Goal: Task Accomplishment & Management: Use online tool/utility

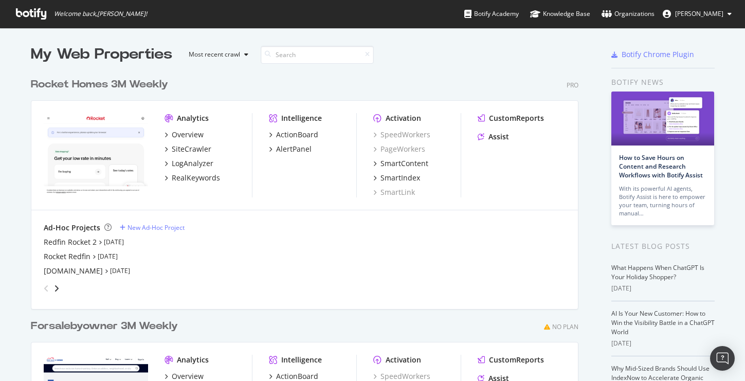
scroll to position [381, 745]
click at [139, 226] on div "New Ad-Hoc Project" at bounding box center [155, 227] width 57 height 9
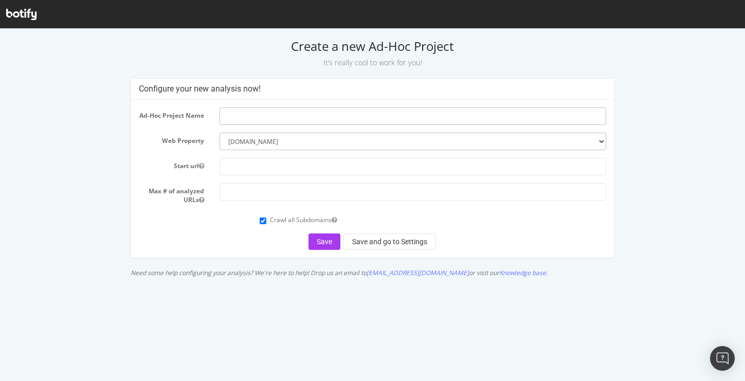
click at [255, 117] on input "text" at bounding box center [412, 115] width 387 height 17
type input "Redfin Sitemap 1"
click at [249, 171] on input "text" at bounding box center [412, 166] width 387 height 17
type input "[DOMAIN_NAME]"
click at [276, 196] on input "number" at bounding box center [412, 191] width 387 height 17
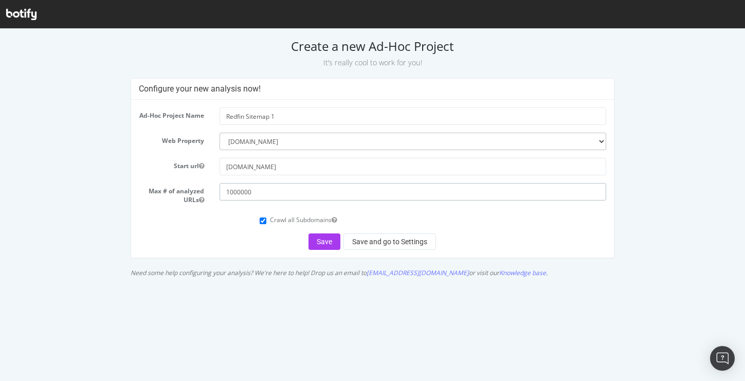
type input "1000000"
click at [266, 224] on input "Crawl all Subdomains" at bounding box center [263, 220] width 7 height 7
checkbox input "false"
click at [390, 247] on button "Save and go to Settings" at bounding box center [389, 241] width 93 height 16
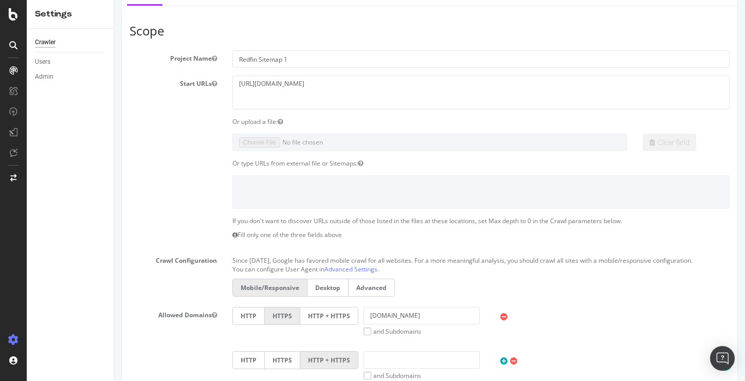
scroll to position [61, 0]
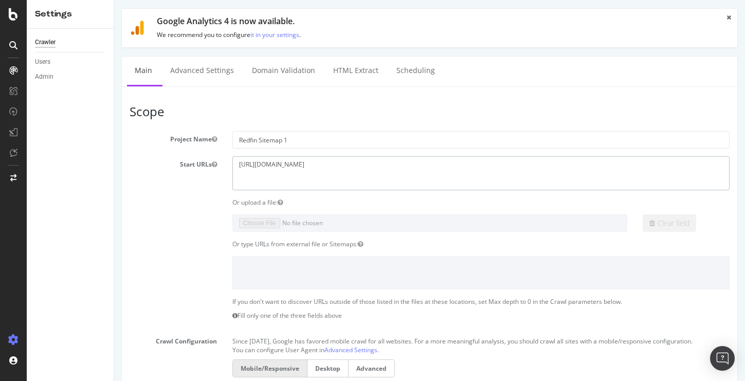
drag, startPoint x: 312, startPoint y: 163, endPoint x: 212, endPoint y: 161, distance: 99.7
click at [212, 161] on div "Start URLs [URL][DOMAIN_NAME]" at bounding box center [429, 172] width 615 height 33
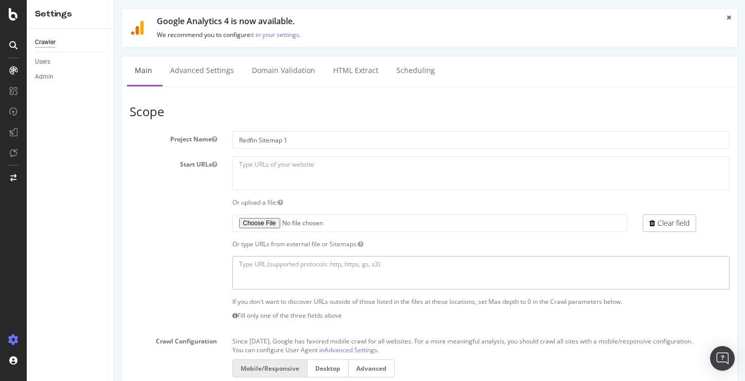
click at [454, 266] on textarea at bounding box center [481, 272] width 498 height 33
click at [320, 265] on textarea at bounding box center [481, 272] width 498 height 33
paste textarea "[URL][DOMAIN_NAME]"
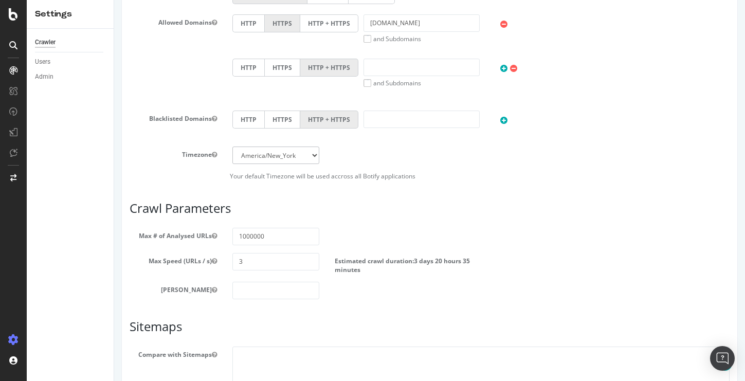
scroll to position [436, 0]
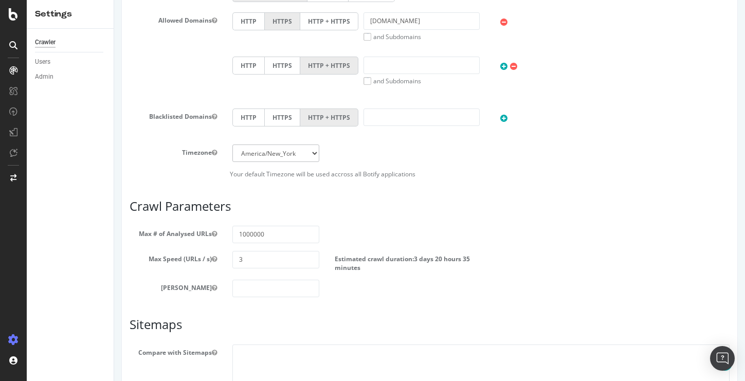
type textarea "[URL][DOMAIN_NAME]"
click at [248, 261] on input "3" at bounding box center [275, 259] width 87 height 17
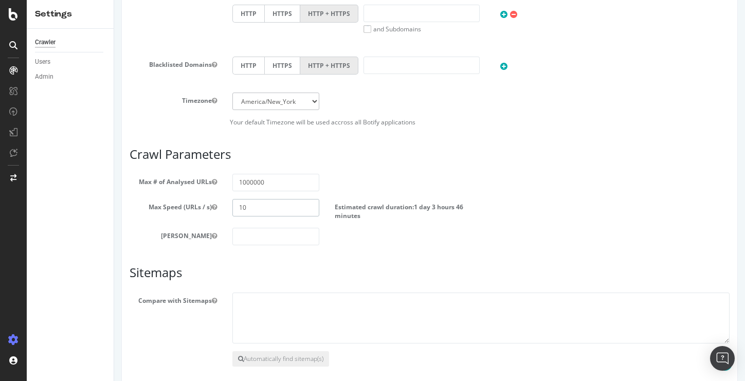
scroll to position [536, 0]
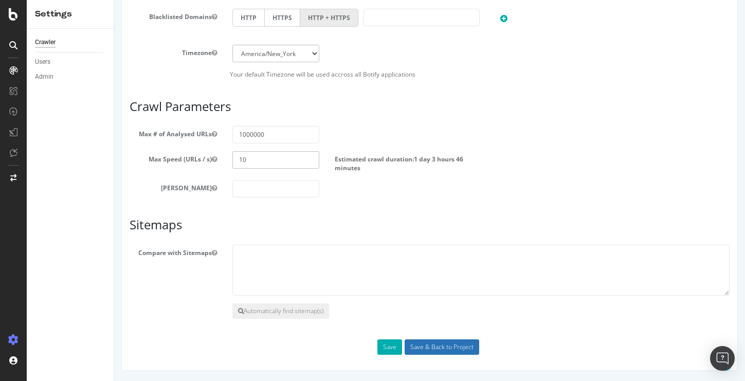
type input "10"
click at [439, 350] on input "Save & Back to Project" at bounding box center [442, 346] width 75 height 15
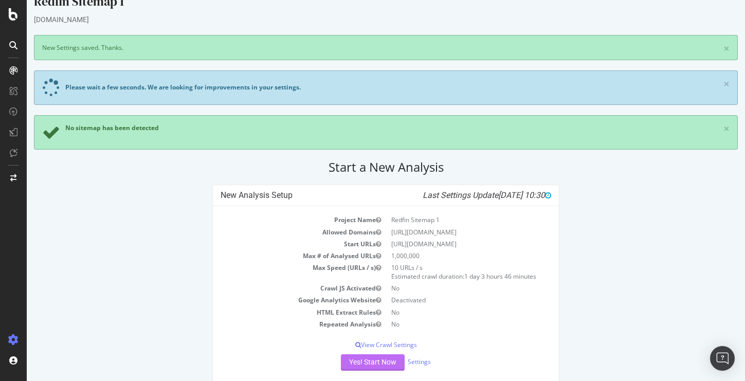
scroll to position [42, 0]
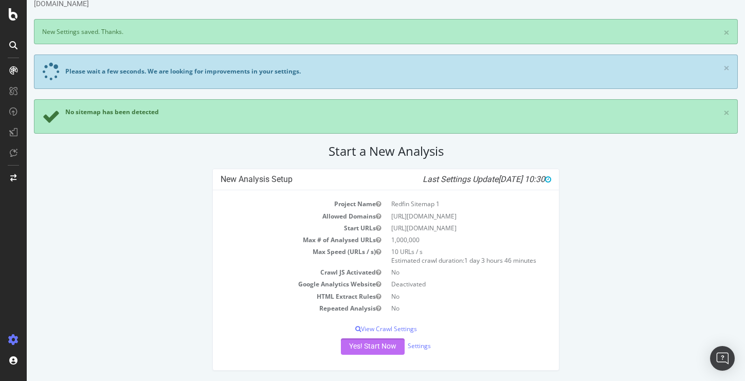
click at [384, 343] on button "Yes! Start Now" at bounding box center [373, 346] width 64 height 16
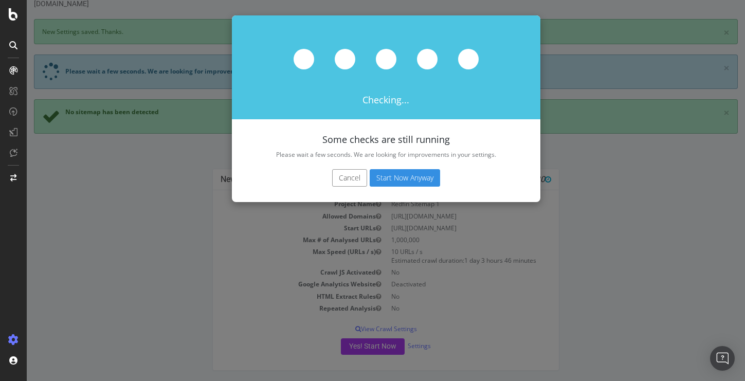
click at [408, 179] on button "Start Now Anyway" at bounding box center [405, 177] width 70 height 17
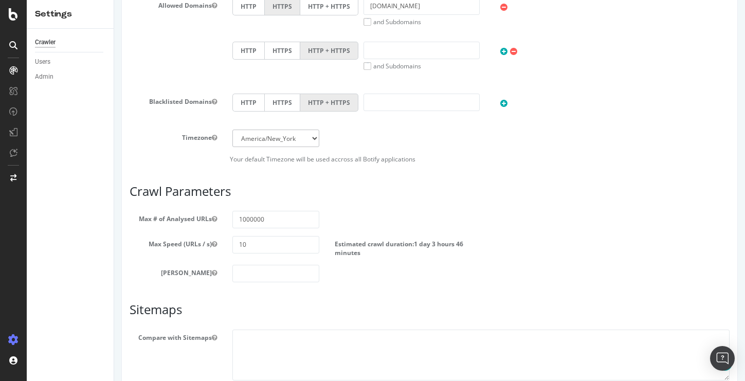
scroll to position [543, 0]
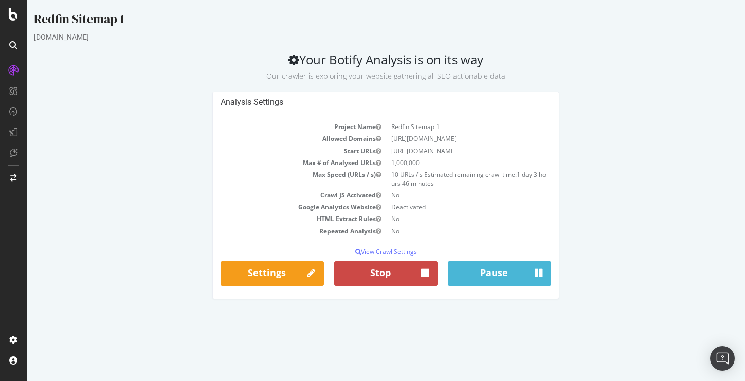
click at [390, 286] on button "Stop" at bounding box center [385, 273] width 103 height 25
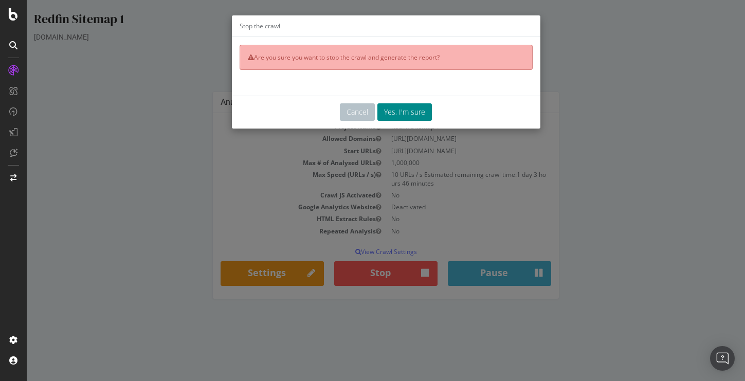
click at [414, 115] on button "Yes, I'm sure" at bounding box center [404, 111] width 54 height 17
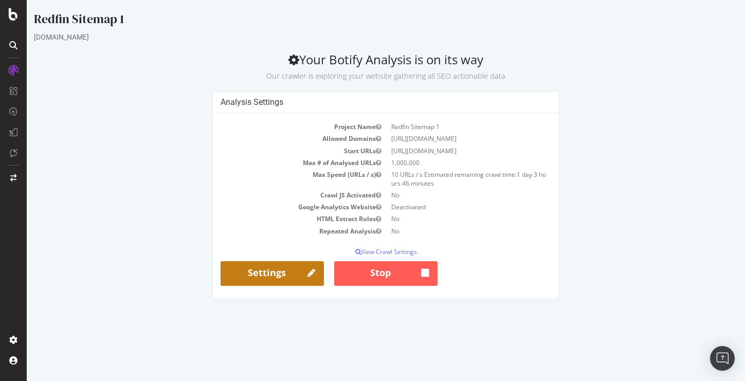
click at [287, 276] on link "Settings" at bounding box center [272, 273] width 103 height 25
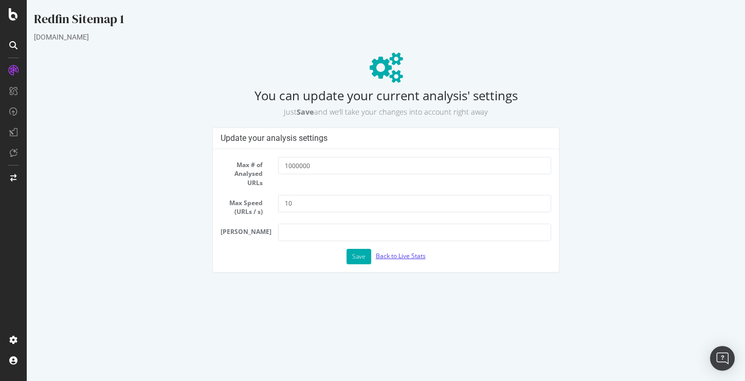
click at [401, 254] on link "Back to Live Stats" at bounding box center [401, 255] width 50 height 9
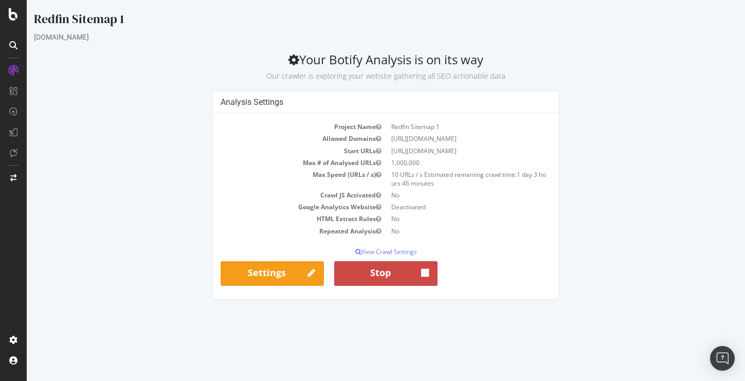
click at [369, 282] on button "Stop" at bounding box center [385, 273] width 103 height 25
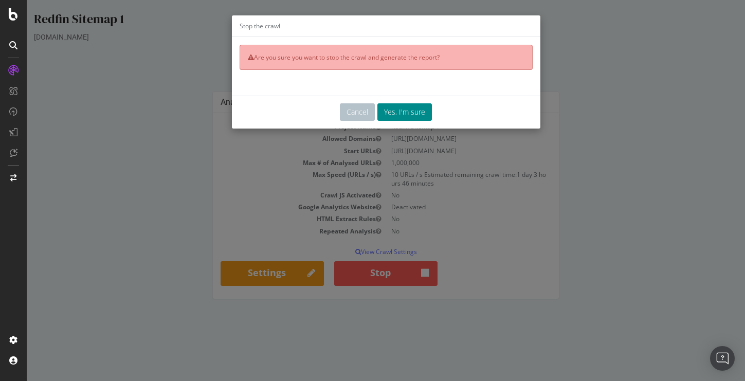
click at [406, 112] on button "Yes, I'm sure" at bounding box center [404, 111] width 54 height 17
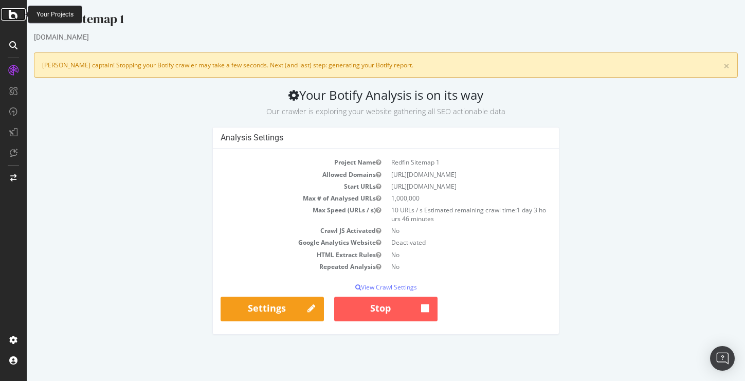
click at [17, 13] on icon at bounding box center [13, 14] width 9 height 12
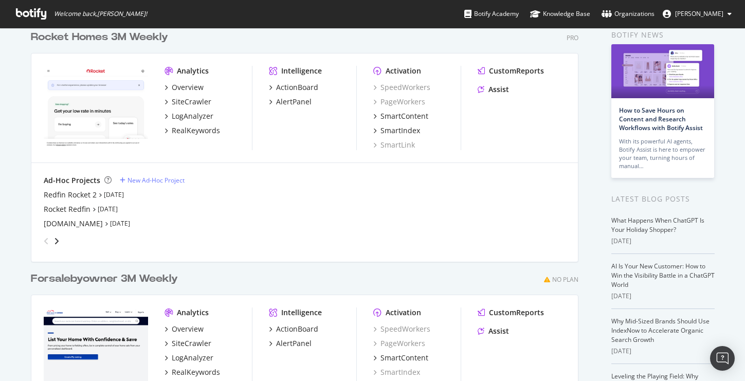
scroll to position [48, 0]
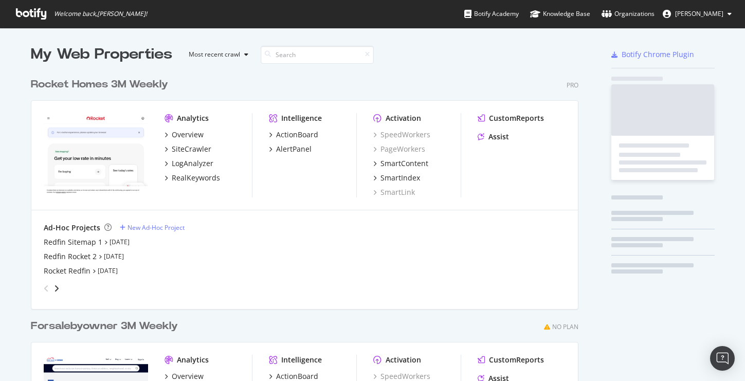
scroll to position [465, 556]
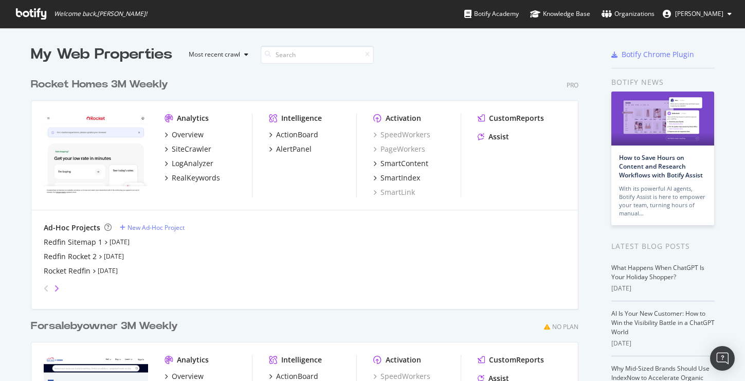
click at [54, 288] on icon "angle-right" at bounding box center [56, 288] width 5 height 8
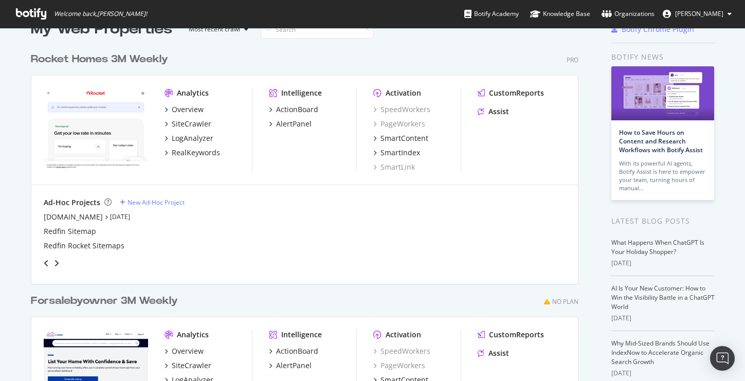
scroll to position [28, 0]
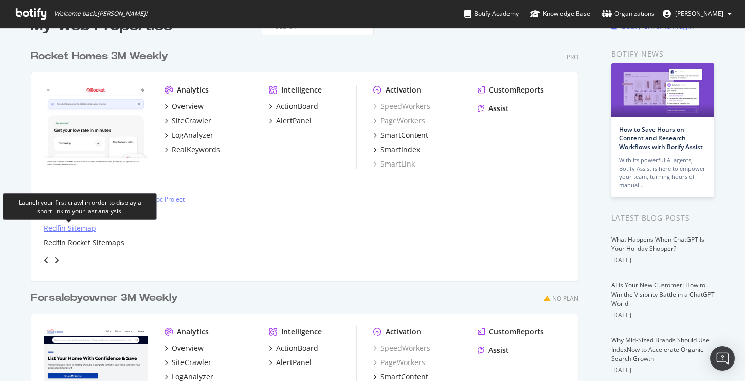
click at [82, 230] on div "Redfin Sitemap" at bounding box center [70, 228] width 52 height 10
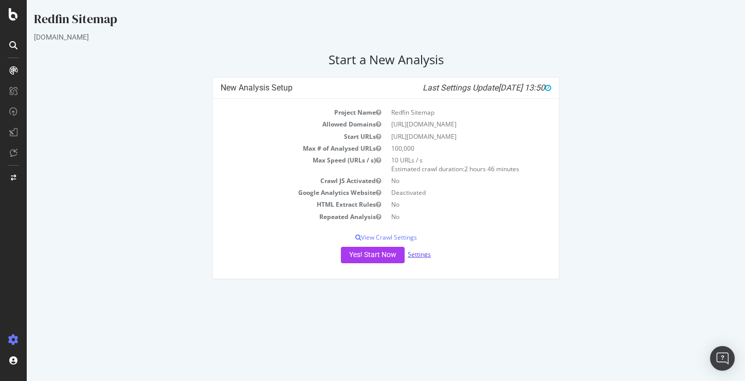
click at [420, 254] on link "Settings" at bounding box center [419, 254] width 23 height 9
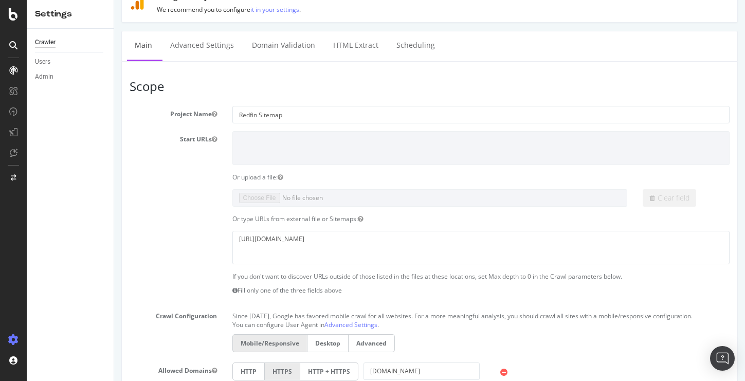
scroll to position [55, 0]
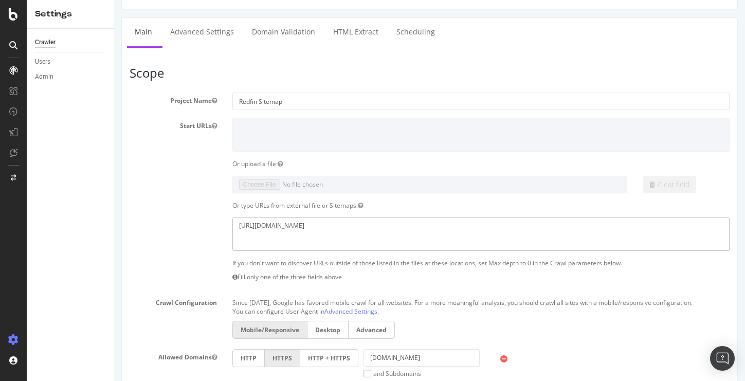
drag, startPoint x: 380, startPoint y: 224, endPoint x: 213, endPoint y: 224, distance: 167.1
click at [213, 224] on div "https://www.redfin.com/newest_listings.xml" at bounding box center [429, 233] width 615 height 33
paste textarea "rocket.com/rdcmbff/sitemap"
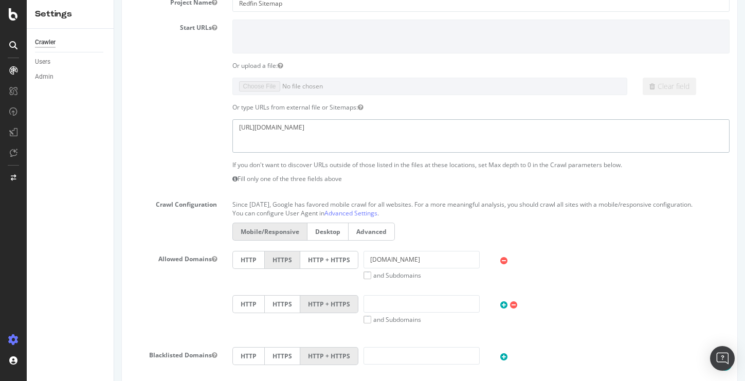
scroll to position [155, 0]
type textarea "https://rocket.com/rdcmbff/sitemap"
click at [392, 257] on input "[DOMAIN_NAME]" at bounding box center [421, 257] width 117 height 17
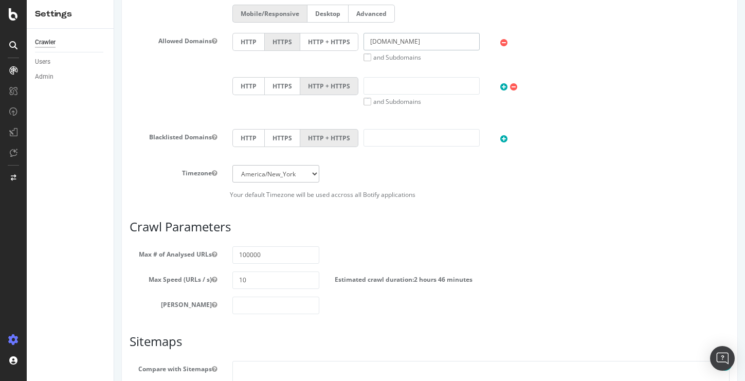
scroll to position [372, 0]
type input "www.rocket.com"
click at [269, 254] on input "100000" at bounding box center [275, 254] width 87 height 17
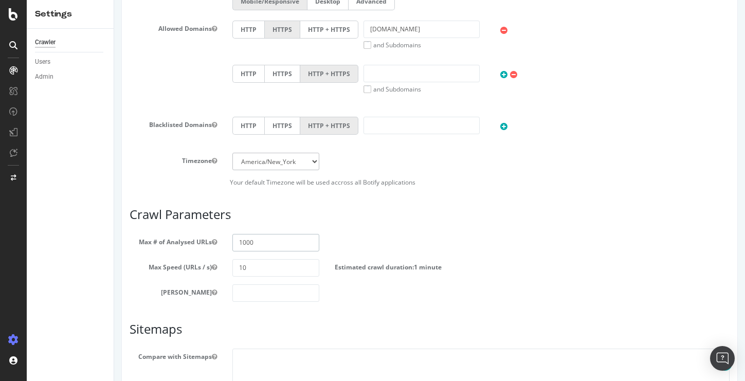
scroll to position [488, 0]
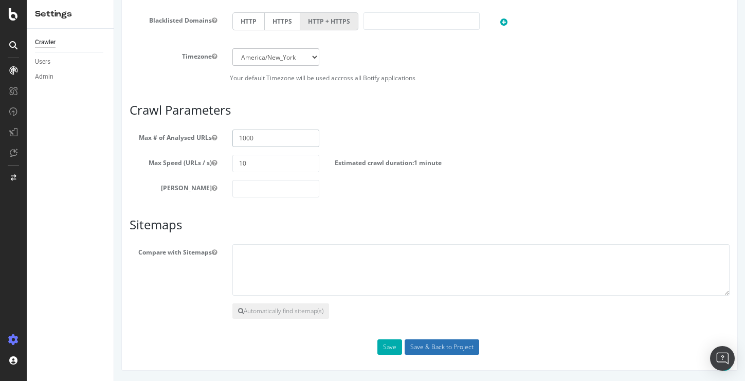
type input "1000"
click at [433, 346] on input "Save & Back to Project" at bounding box center [442, 346] width 75 height 15
